Goal: Transaction & Acquisition: Book appointment/travel/reservation

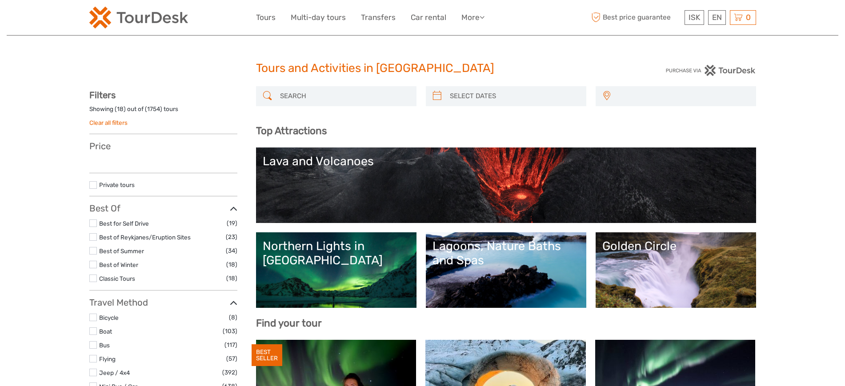
select select
click at [92, 249] on label at bounding box center [93, 251] width 8 height 8
click at [0, 0] on input "checkbox" at bounding box center [0, 0] width 0 height 0
select select
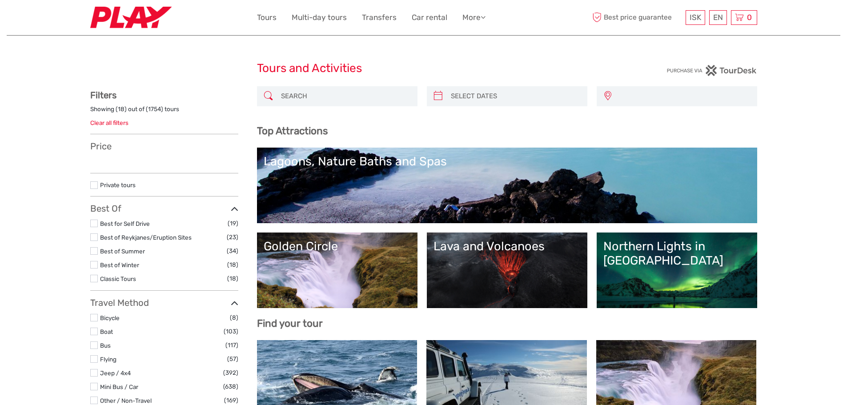
select select
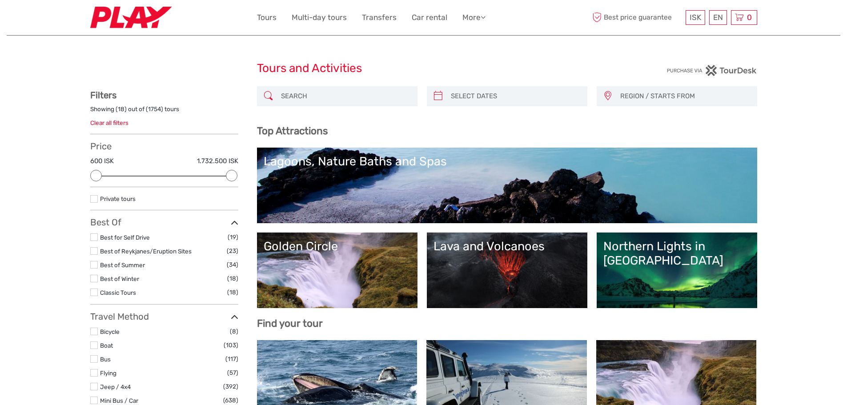
click at [668, 101] on span "REGION / STARTS FROM" at bounding box center [684, 96] width 136 height 15
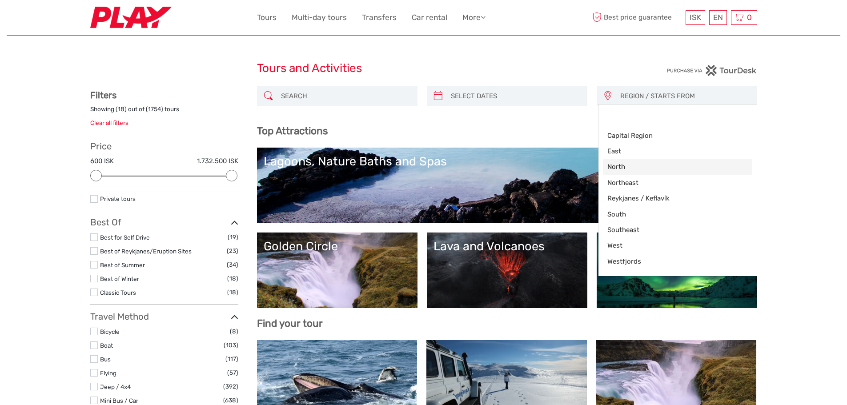
click at [633, 173] on link "North" at bounding box center [677, 167] width 149 height 16
select select "North"
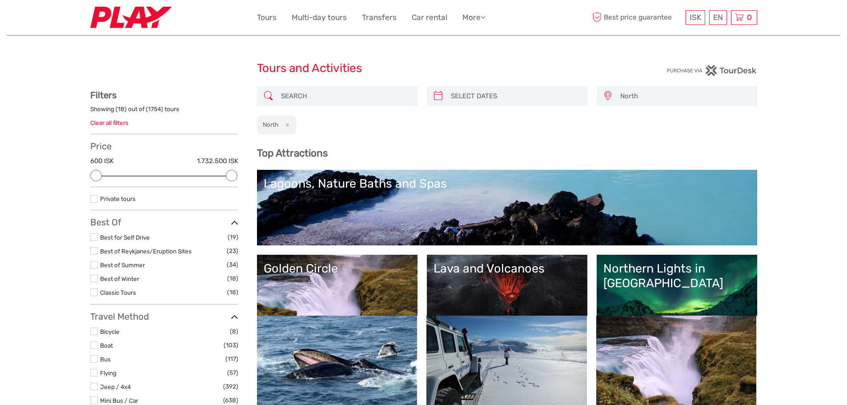
scroll to position [11, 0]
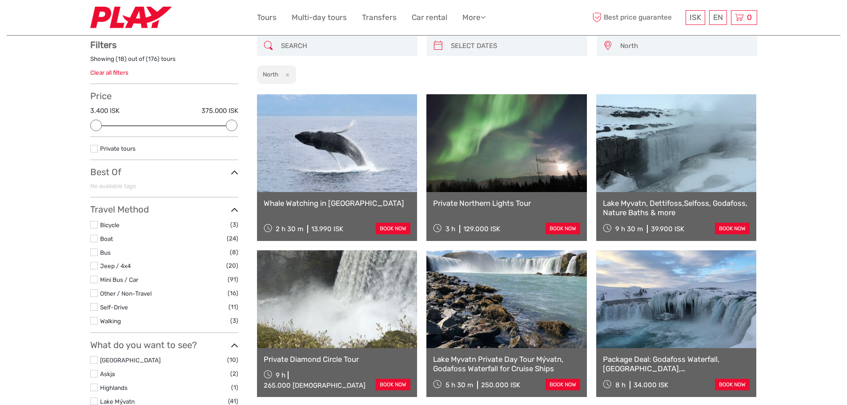
scroll to position [51, 0]
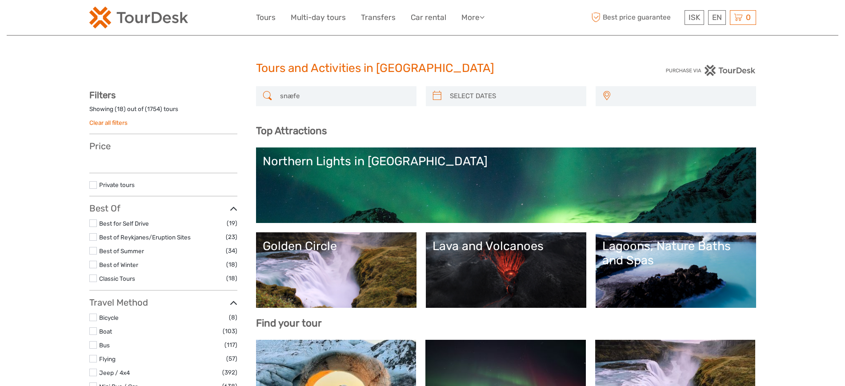
type input "snæfel"
select select
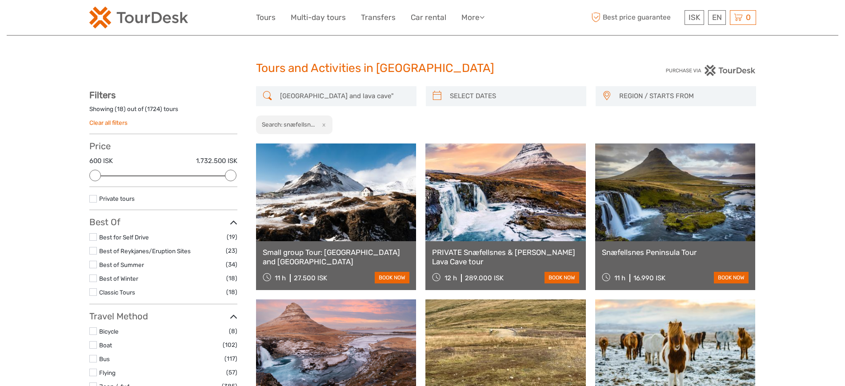
click at [278, 97] on div "snæfellsnes peninsula and lava cave" REGION / STARTS FROM Capital Region East N…" at bounding box center [506, 110] width 500 height 48
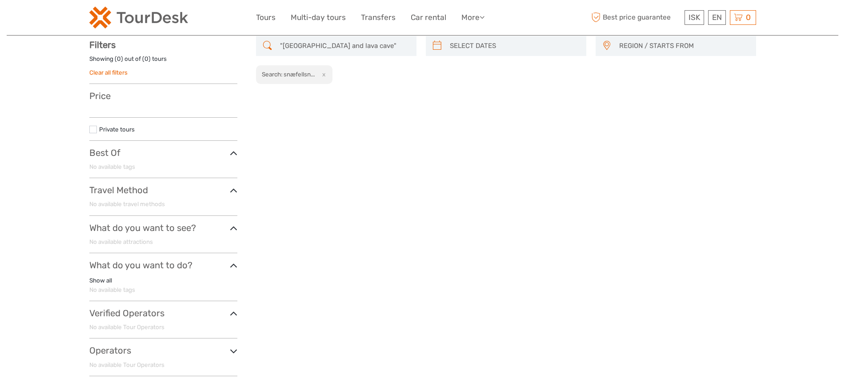
scroll to position [51, 0]
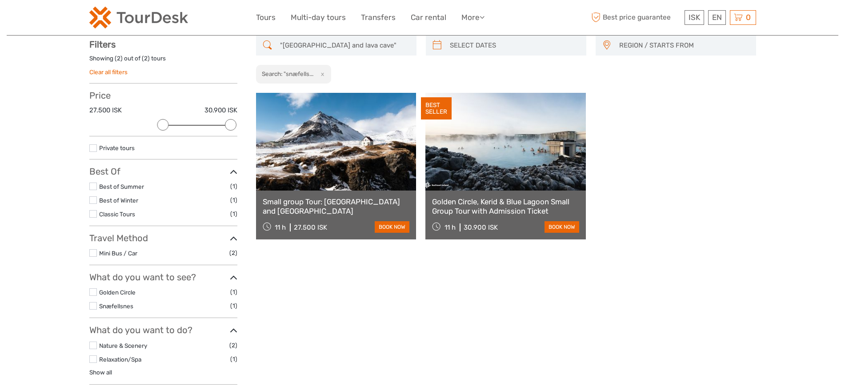
type input ""snæfellsnes peninsula and lava cave""
click at [358, 153] on link at bounding box center [336, 142] width 160 height 98
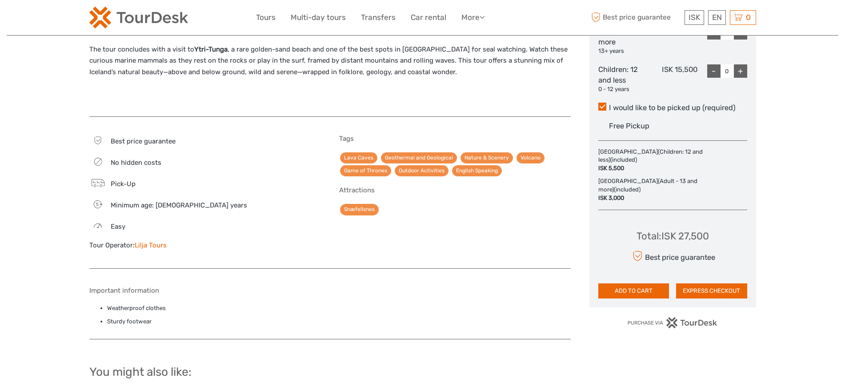
scroll to position [556, 0]
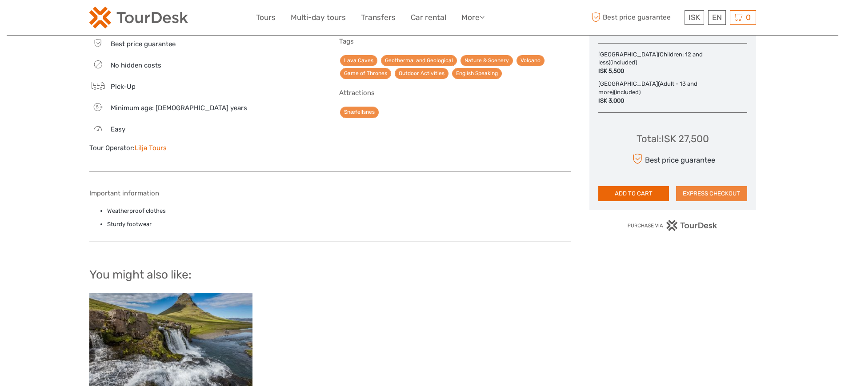
click at [732, 194] on button "EXPRESS CHECKOUT" at bounding box center [711, 193] width 71 height 15
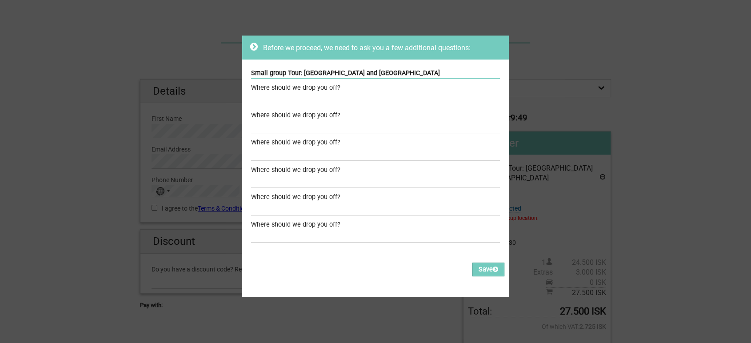
click at [250, 46] on icon at bounding box center [254, 46] width 8 height 9
click at [252, 48] on icon at bounding box center [254, 46] width 8 height 9
click at [250, 46] on icon at bounding box center [254, 46] width 8 height 9
click at [250, 45] on icon at bounding box center [254, 46] width 8 height 9
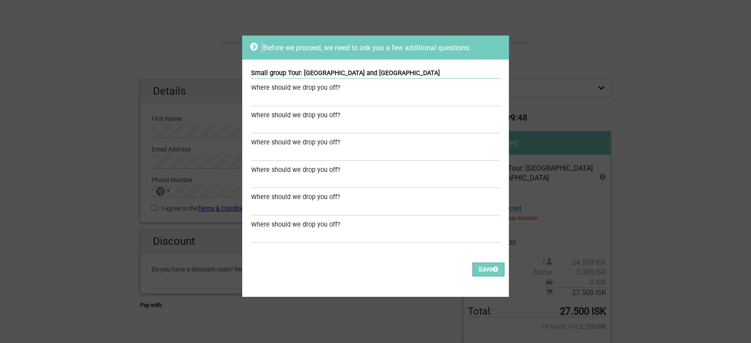
click at [250, 45] on icon at bounding box center [254, 46] width 8 height 9
click at [256, 49] on div "Before we proceed, we need to ask you a few additional questions:" at bounding box center [375, 47] width 251 height 11
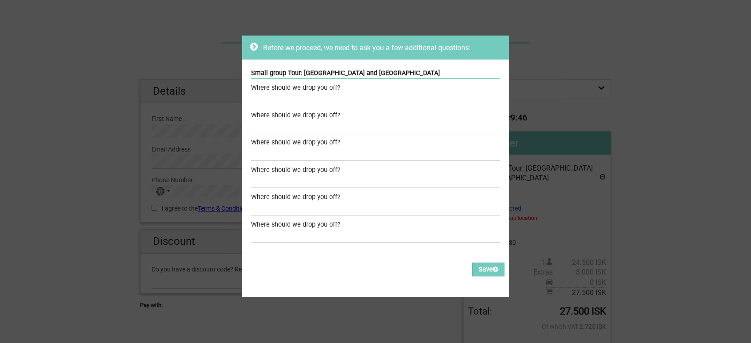
click at [250, 48] on icon at bounding box center [254, 46] width 8 height 9
